Goal: Information Seeking & Learning: Find specific fact

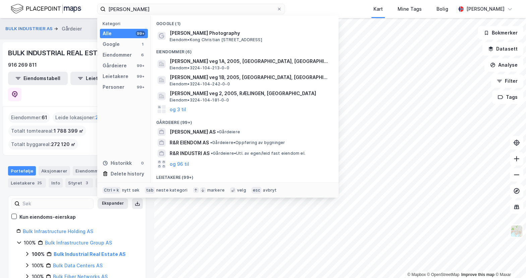
type input "[PERSON_NAME]"
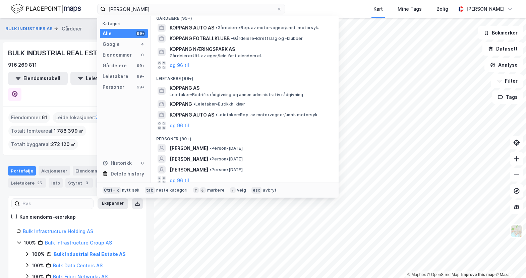
scroll to position [69, 0]
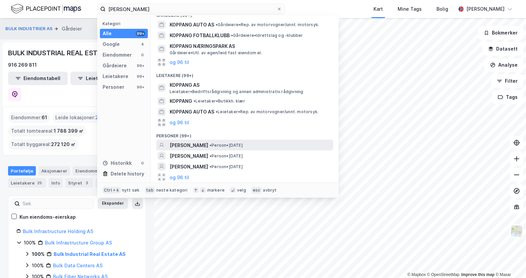
click at [243, 144] on span "• Person • [DATE]" at bounding box center [226, 145] width 33 height 5
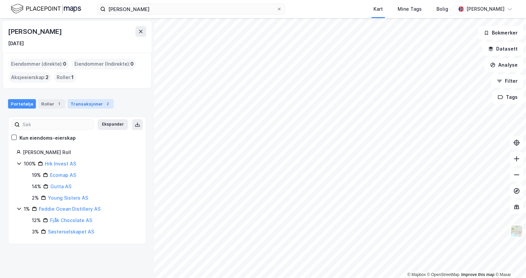
click at [91, 103] on div "Transaksjoner 2" at bounding box center [91, 103] width 46 height 9
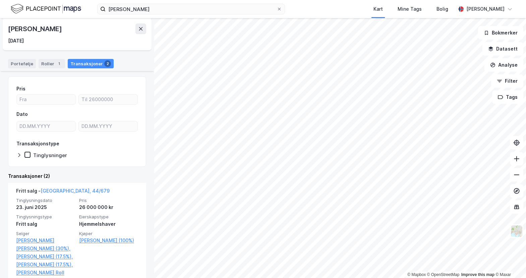
scroll to position [101, 0]
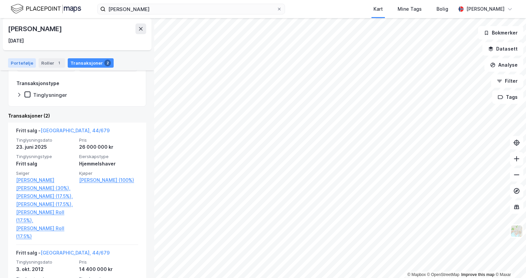
click at [23, 63] on div "Portefølje" at bounding box center [22, 62] width 28 height 9
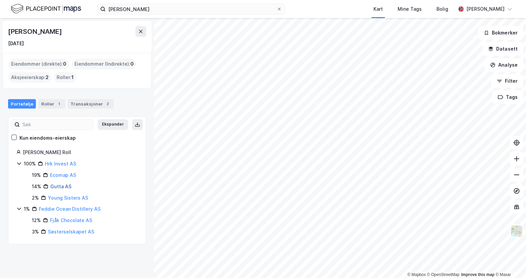
click at [62, 184] on link "Gutta AS" at bounding box center [60, 187] width 21 height 6
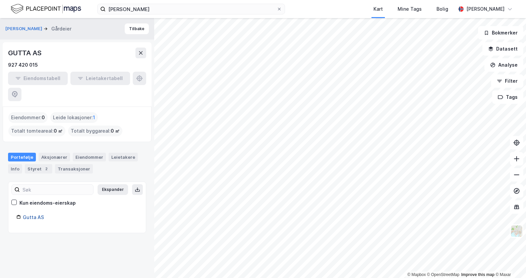
click at [29, 215] on link "Gutta AS" at bounding box center [33, 218] width 21 height 6
click at [52, 153] on div "Aksjonærer" at bounding box center [55, 157] width 32 height 9
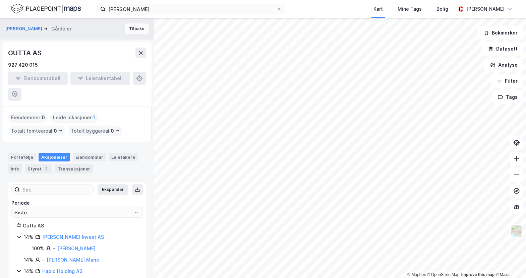
click at [132, 31] on button "Tilbake" at bounding box center [137, 28] width 24 height 11
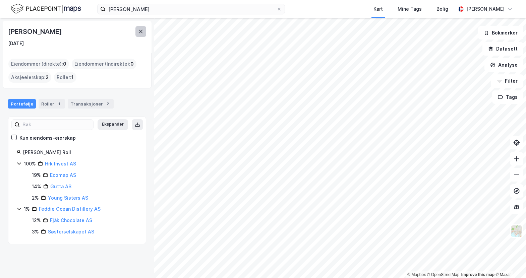
click at [143, 31] on icon at bounding box center [140, 31] width 5 height 5
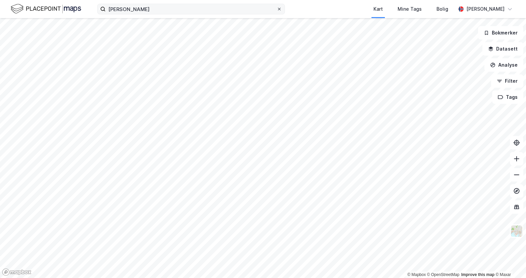
click at [279, 10] on icon at bounding box center [279, 9] width 4 height 4
click at [277, 10] on input "[PERSON_NAME]" at bounding box center [191, 9] width 171 height 10
click at [293, 7] on div "Kart Mine Tags [PERSON_NAME]" at bounding box center [263, 9] width 526 height 18
